Goal: Task Accomplishment & Management: Use online tool/utility

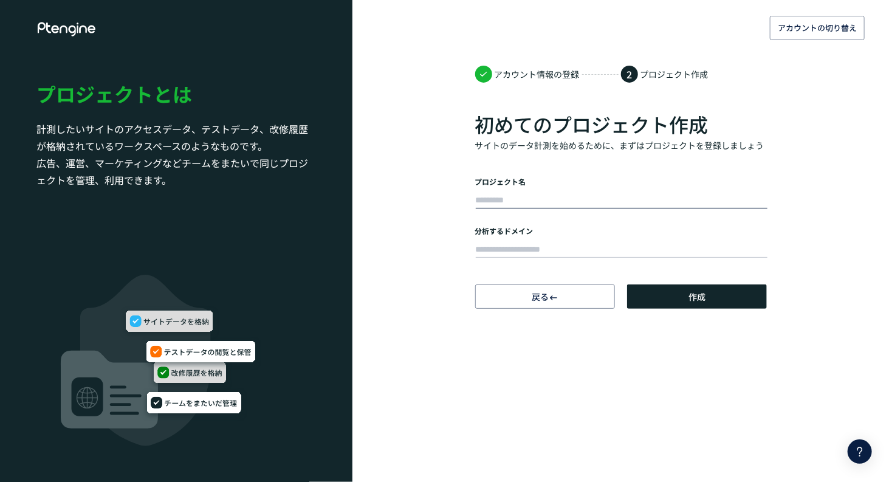
click at [524, 195] on input "text" at bounding box center [622, 200] width 292 height 17
type input "*"
type input "*******"
click at [536, 246] on input "text" at bounding box center [622, 249] width 292 height 17
paste input "**********"
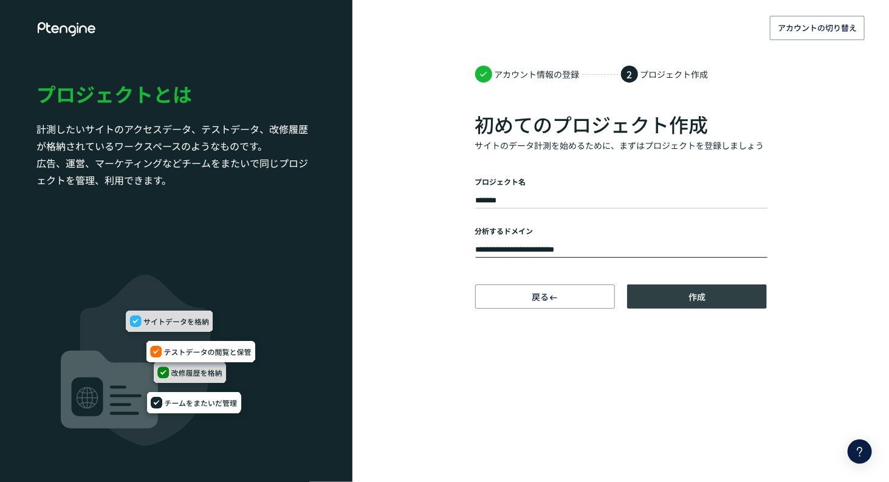
type input "**********"
click at [693, 297] on span "作成" at bounding box center [697, 297] width 17 height 24
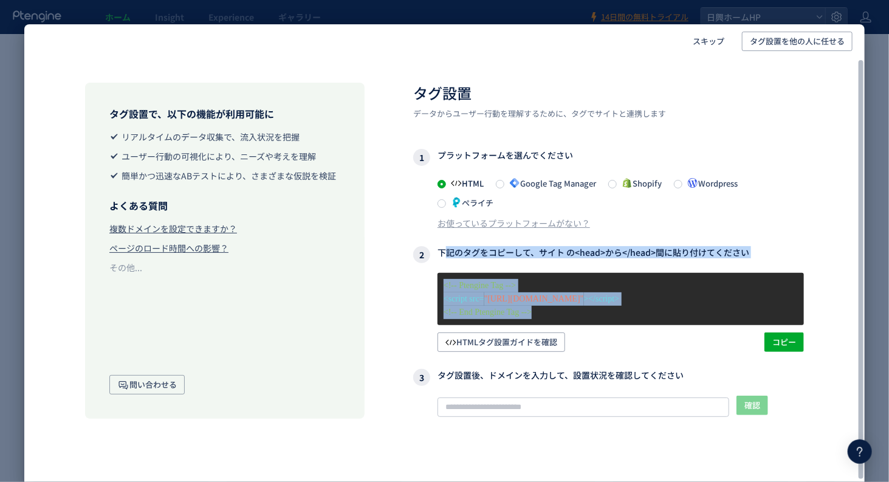
drag, startPoint x: 438, startPoint y: 251, endPoint x: 558, endPoint y: 320, distance: 137.9
click at [556, 321] on div "2 下記のタグをコピーして、サイト の<head>から</head>間に貼り付けてください <!-- Ptengine Tag --> <script src…" at bounding box center [608, 299] width 391 height 106
click at [683, 186] on span at bounding box center [678, 184] width 9 height 9
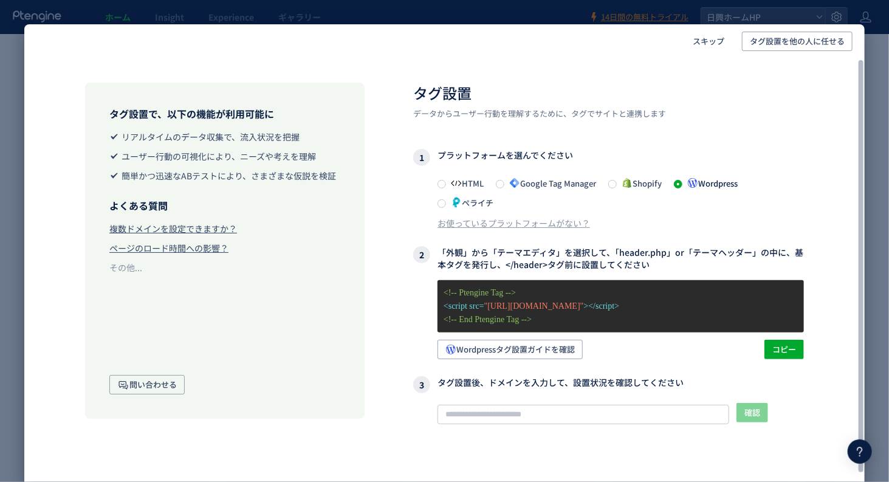
click at [775, 187] on div "HTML Google Tag Manager Shopify Wordpress ペライチ" at bounding box center [621, 193] width 367 height 34
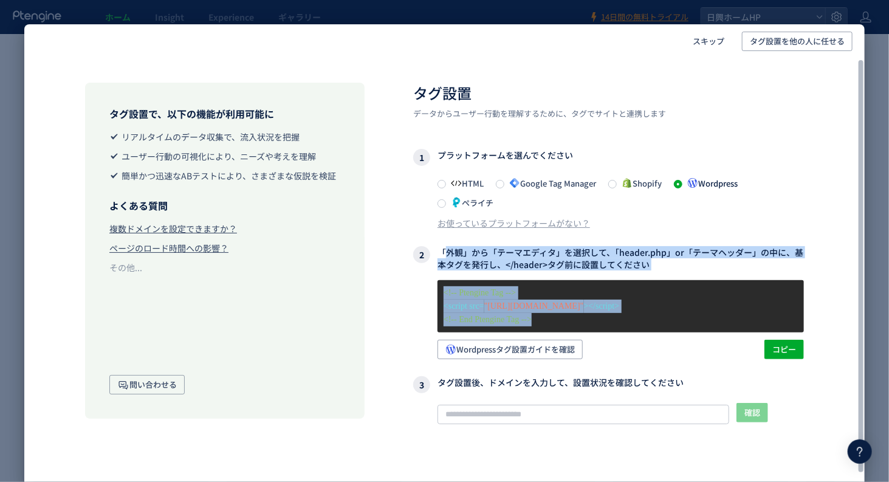
drag, startPoint x: 441, startPoint y: 249, endPoint x: 540, endPoint y: 323, distance: 123.8
click at [559, 326] on div "2 「外観」から「テーマエディタ」を選択して、「header.php」or「テーマヘッダー」の中に、基本タグを発行し、</header>タグ前に設置してくださ…" at bounding box center [608, 302] width 391 height 113
copy div "「外観」から「テーマエディタ」を選択して、「header.php」or「テーマヘッダー」の中に、基本タグを発行し、</header>タグ前に設置してください …"
click at [494, 348] on span "Wordpressタグ設置ガイドを確認" at bounding box center [511, 349] width 130 height 19
click at [784, 352] on span "コピー" at bounding box center [785, 349] width 24 height 19
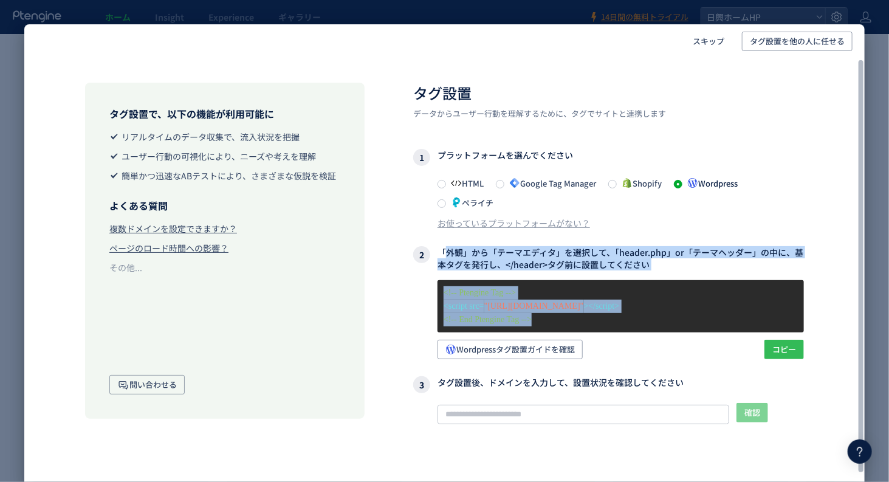
copy div "「外観」から「テーマエディタ」を選択して、「header.php」or「テーマヘッダー」の中に、基本タグを発行し、</header>タグ前に設置してください …"
drag, startPoint x: 441, startPoint y: 248, endPoint x: 615, endPoint y: 326, distance: 191.3
click at [615, 326] on div "2 「外観」から「テーマエディタ」を選択して、「header.php」or「テーマヘッダー」の中に、基本タグを発行し、</header>タグ前に設置してくださ…" at bounding box center [608, 302] width 391 height 113
copy div "「外観」から「テーマエディタ」を選択して、「header.php」or「テーマヘッダー」の中に、基本タグを発行し、</header>タグ前に設置してください …"
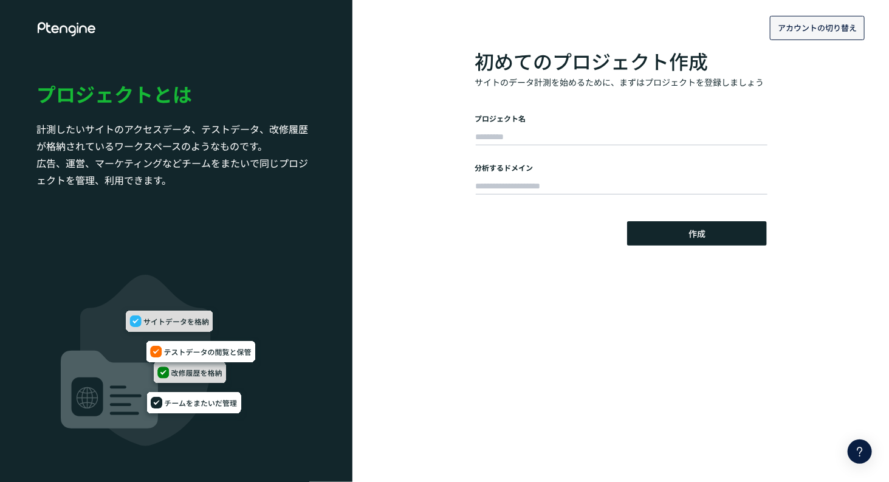
click at [832, 32] on span "アカウントの切り替え" at bounding box center [817, 27] width 79 height 19
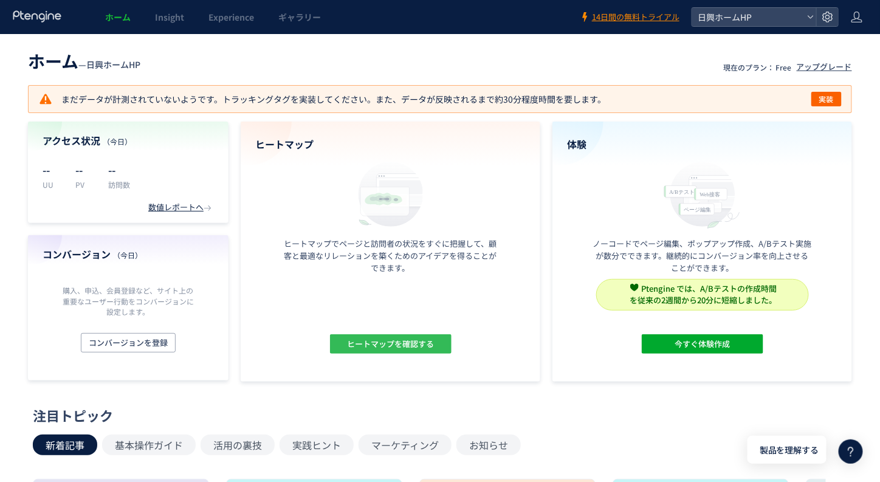
click at [402, 346] on span "ヒートマップを確認する" at bounding box center [390, 343] width 87 height 19
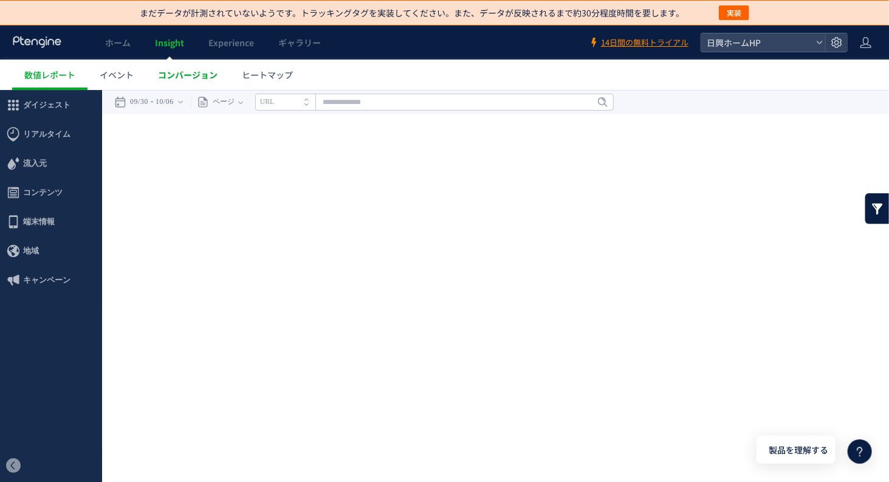
click at [184, 75] on span "コンバージョン" at bounding box center [188, 75] width 60 height 12
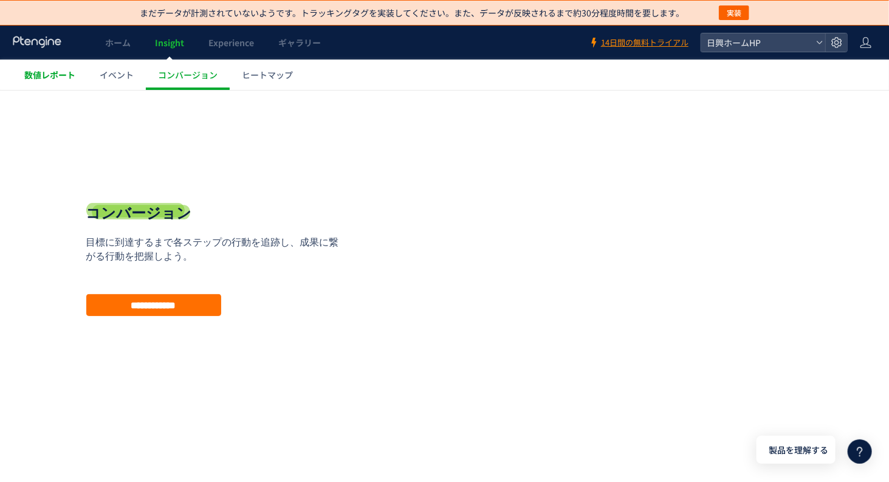
click at [48, 72] on span "数値レポート" at bounding box center [49, 75] width 51 height 12
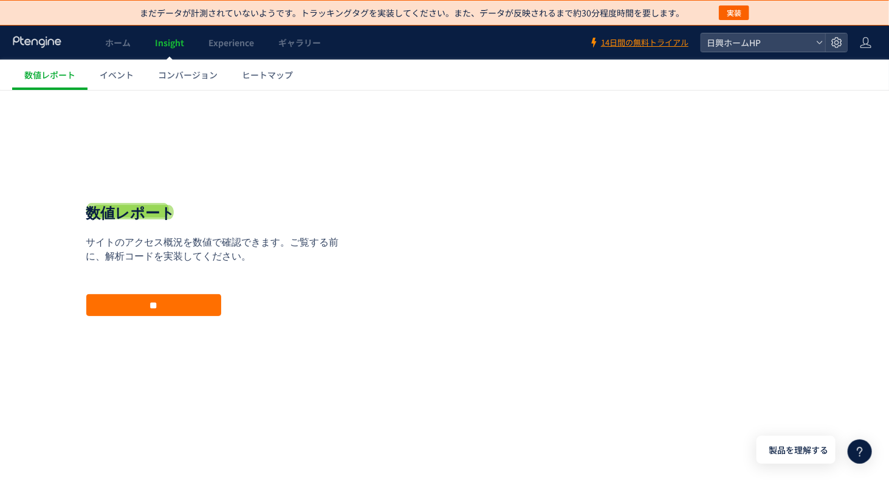
click at [36, 47] on icon at bounding box center [37, 42] width 50 height 12
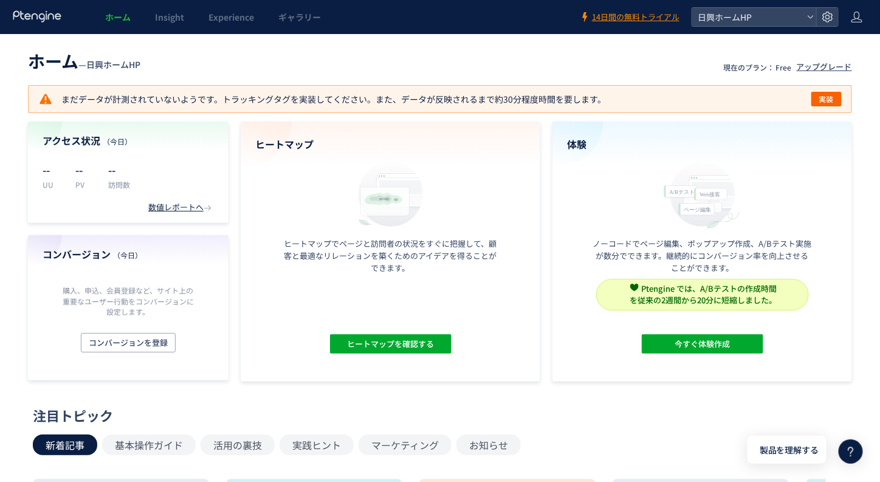
click at [115, 15] on span "ホーム" at bounding box center [118, 17] width 26 height 12
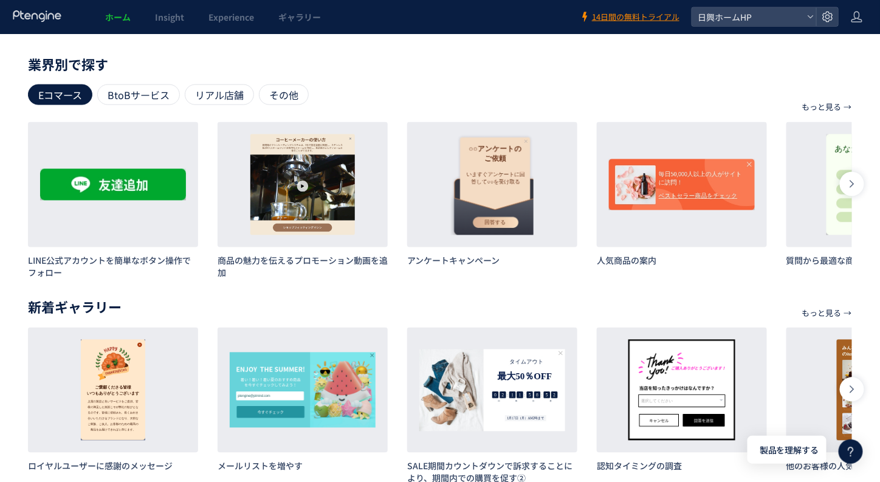
scroll to position [612, 0]
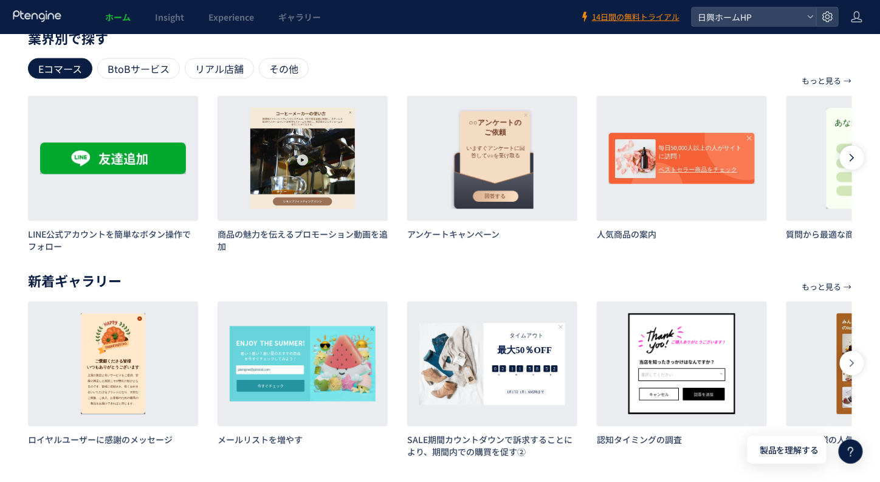
click at [855, 160] on icon at bounding box center [853, 158] width 10 height 10
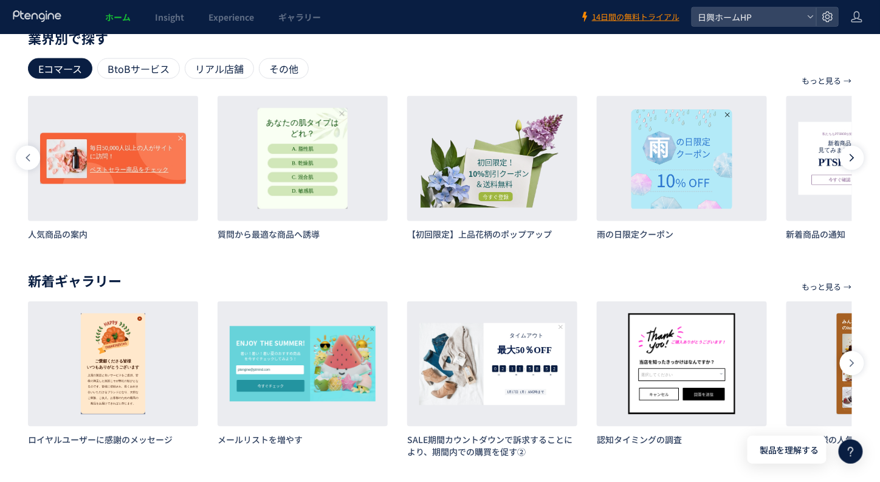
click at [855, 159] on icon at bounding box center [853, 158] width 10 height 10
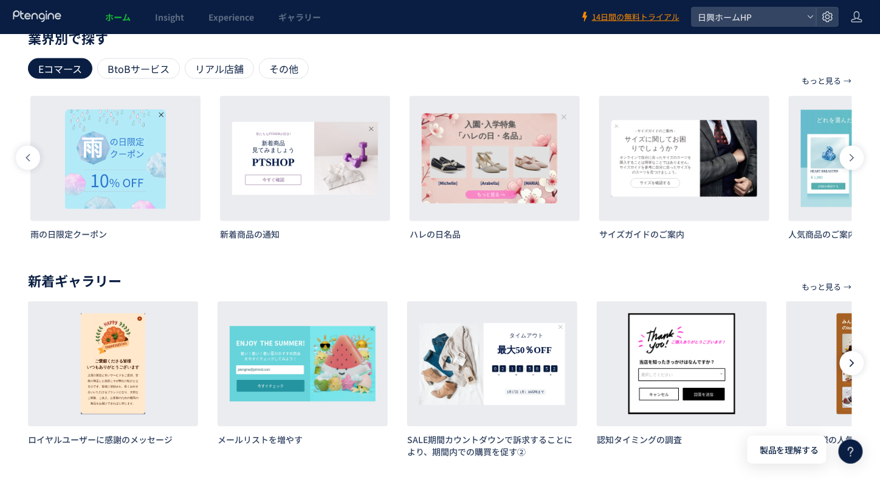
scroll to position [0, 1138]
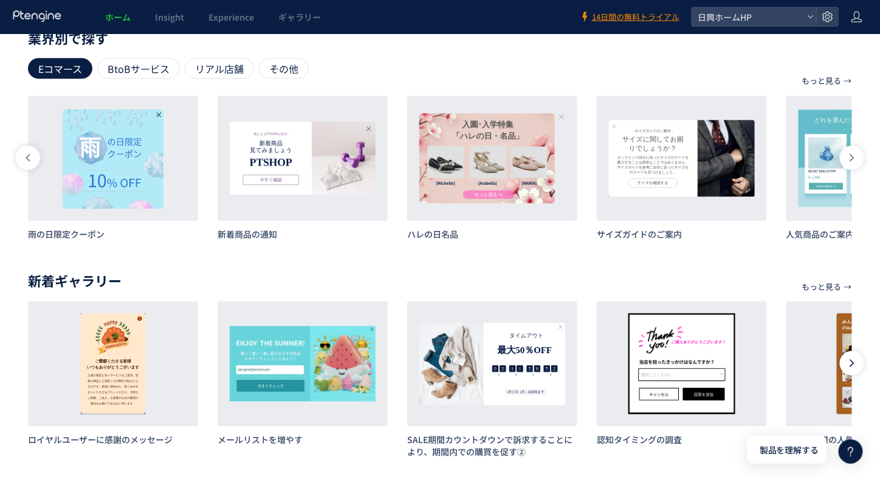
click at [854, 365] on icon at bounding box center [853, 364] width 10 height 10
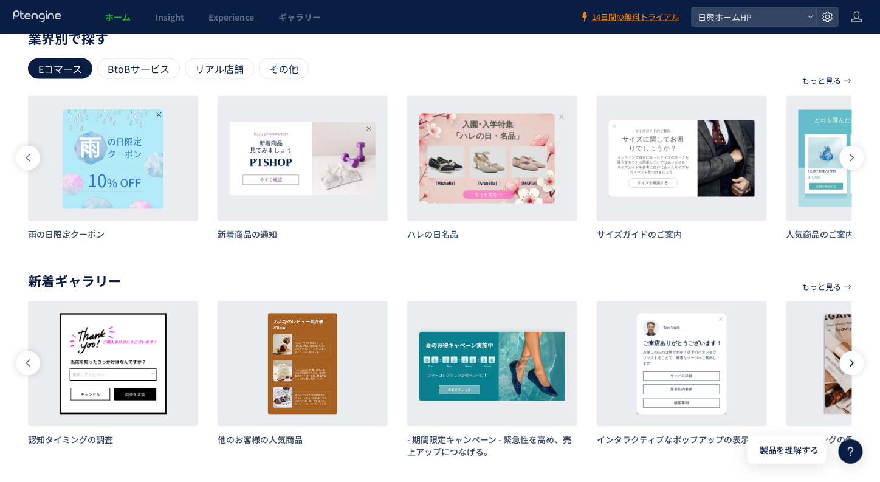
click at [854, 365] on icon at bounding box center [853, 364] width 10 height 10
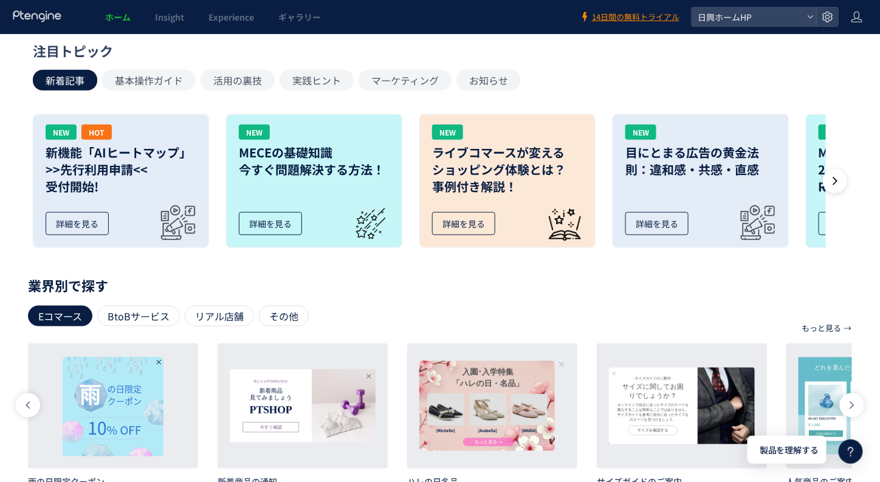
scroll to position [0, 0]
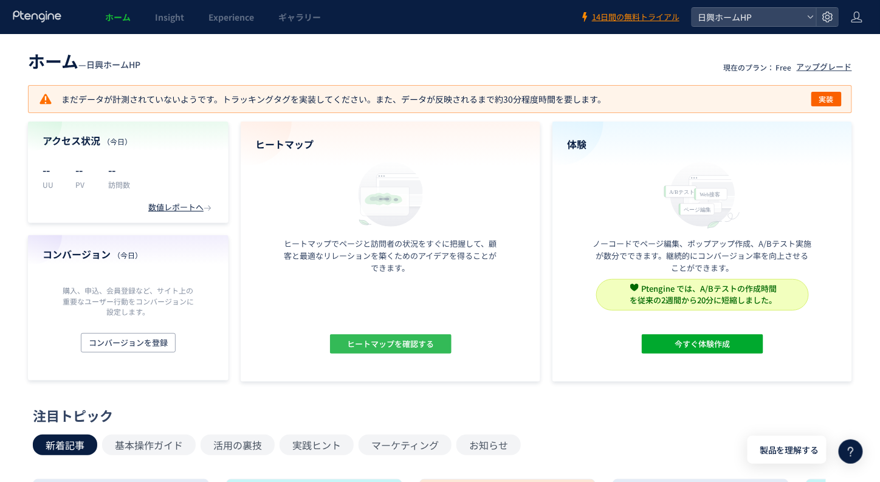
click at [378, 340] on span "ヒートマップを確認する" at bounding box center [390, 343] width 87 height 19
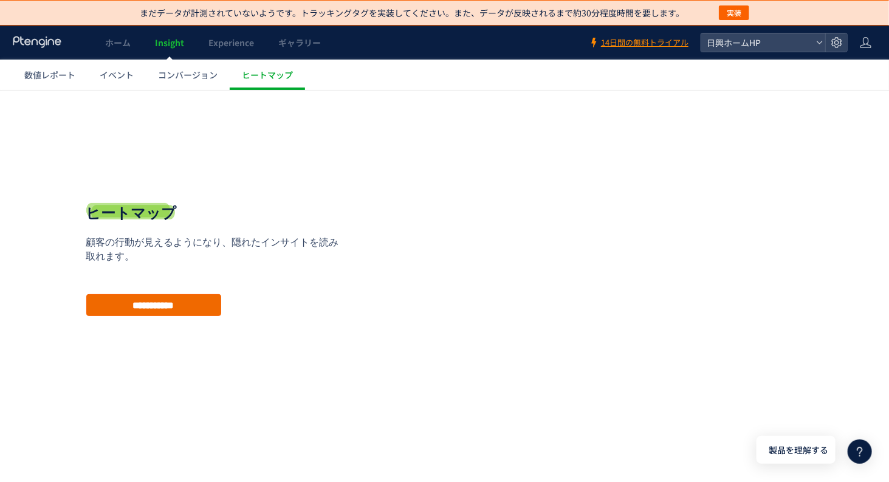
click at [104, 303] on input "**********" at bounding box center [153, 305] width 135 height 22
type input "**********"
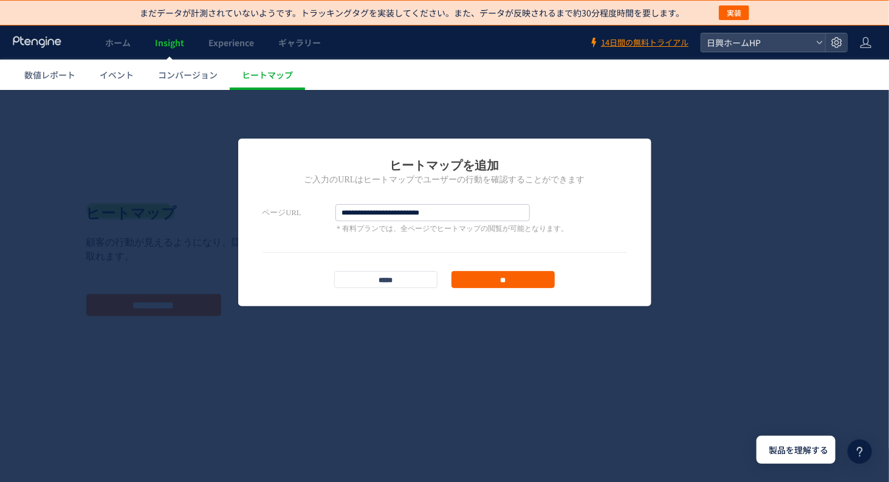
click at [503, 277] on input "**" at bounding box center [503, 279] width 103 height 17
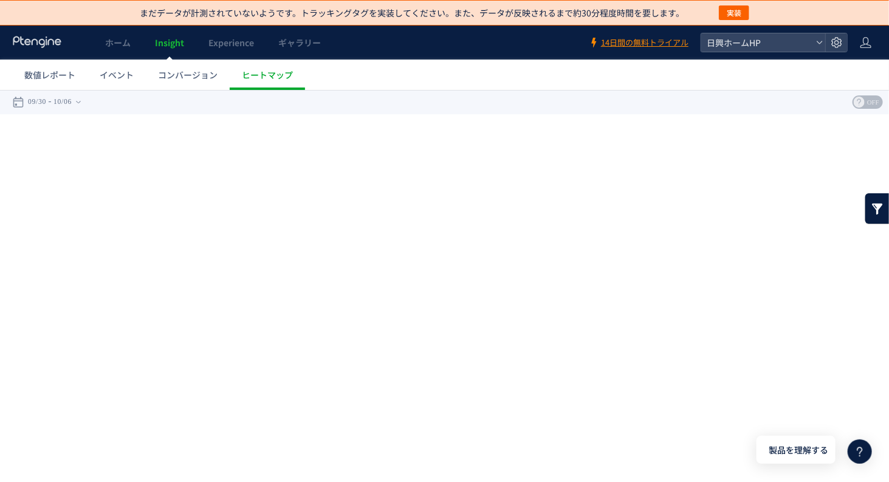
click at [33, 43] on icon at bounding box center [37, 42] width 50 height 12
